Goal: Navigation & Orientation: Find specific page/section

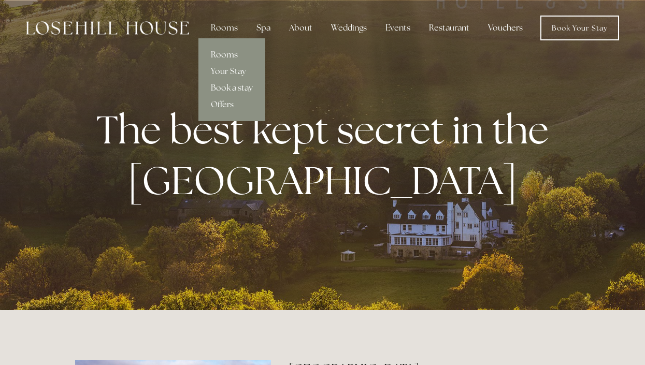
click at [230, 50] on link "Rooms" at bounding box center [231, 55] width 67 height 17
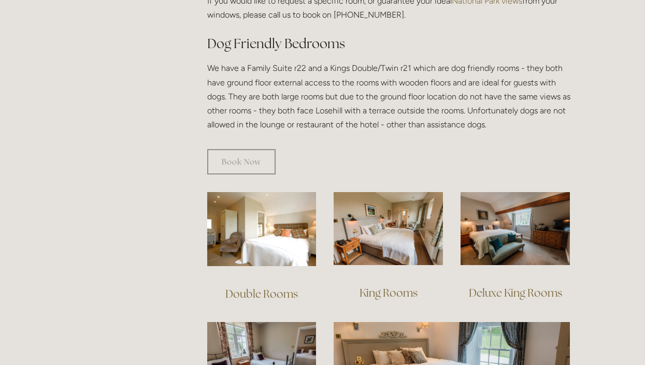
scroll to position [570, 0]
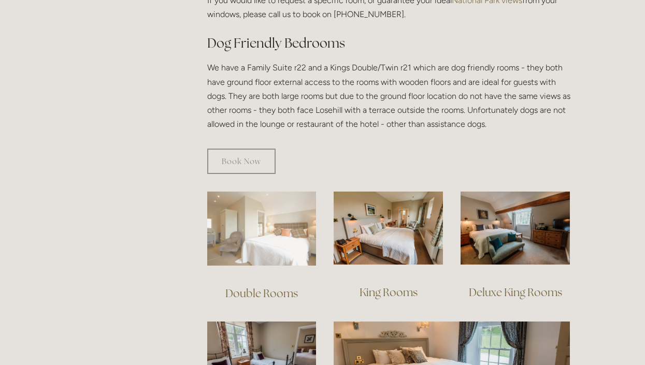
click at [309, 237] on img at bounding box center [261, 229] width 109 height 74
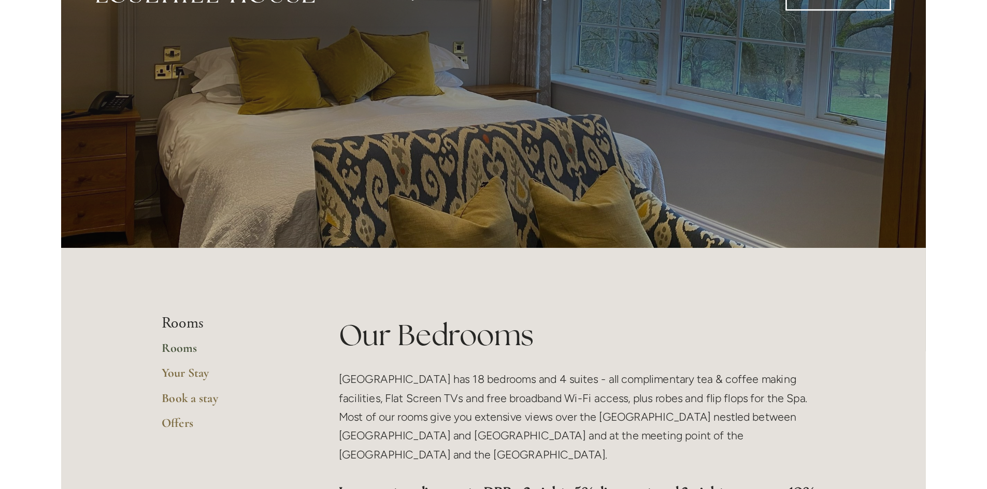
scroll to position [0, 0]
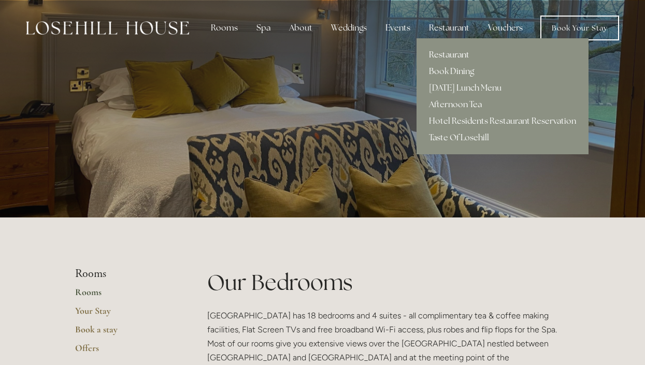
click at [436, 58] on link "Restaurant" at bounding box center [502, 55] width 172 height 17
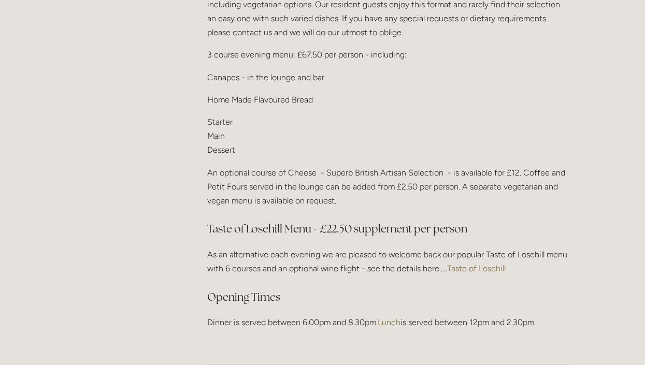
scroll to position [1347, 0]
